Goal: Task Accomplishment & Management: Manage account settings

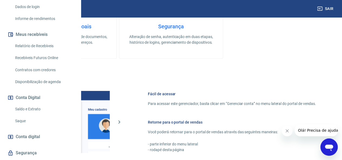
scroll to position [81, 0]
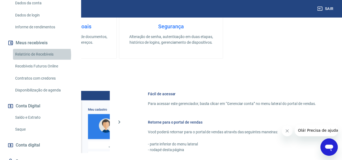
click at [34, 60] on link "Relatório de Recebíveis" at bounding box center [43, 54] width 61 height 11
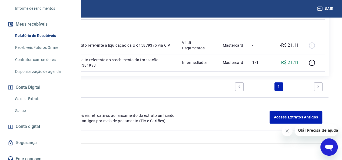
scroll to position [122, 0]
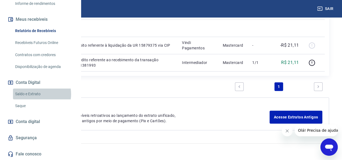
click at [34, 94] on link "Saldo e Extrato" at bounding box center [43, 94] width 61 height 11
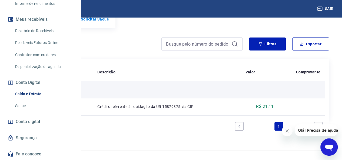
scroll to position [99, 0]
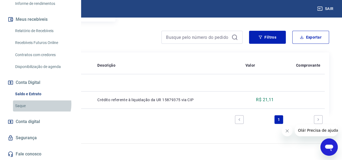
click at [36, 105] on link "Saque" at bounding box center [43, 106] width 61 height 11
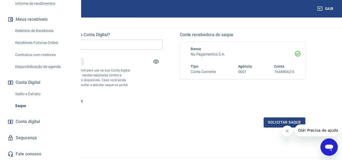
scroll to position [108, 0]
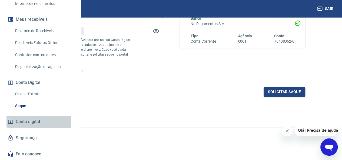
click at [35, 120] on span "Conta digital" at bounding box center [28, 122] width 24 height 8
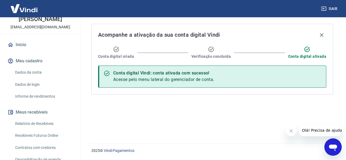
scroll to position [41, 0]
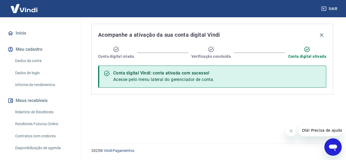
click at [47, 87] on link "Informe de rendimentos" at bounding box center [43, 85] width 61 height 11
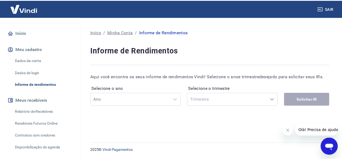
scroll to position [68, 0]
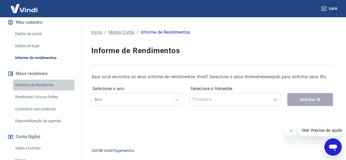
click at [48, 86] on link "Relatório de Recebíveis" at bounding box center [43, 85] width 61 height 11
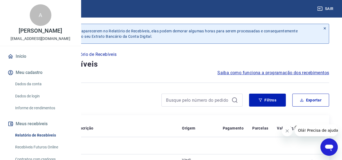
click at [23, 62] on link "Início" at bounding box center [40, 57] width 68 height 12
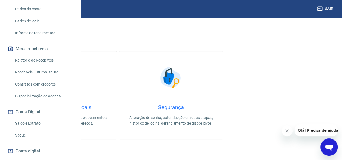
scroll to position [108, 0]
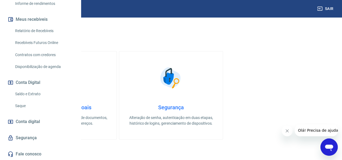
click at [26, 100] on link "Saldo e Extrato" at bounding box center [43, 94] width 61 height 11
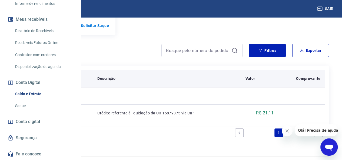
scroll to position [99, 0]
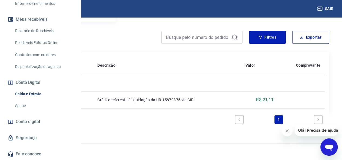
click at [288, 133] on icon "Fechar mensagem da empresa" at bounding box center [287, 131] width 4 height 4
click at [25, 124] on span "Conta digital" at bounding box center [28, 122] width 24 height 8
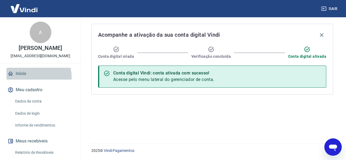
click at [32, 77] on link "Início" at bounding box center [40, 74] width 68 height 12
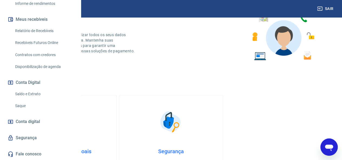
scroll to position [54, 0]
